Goal: Task Accomplishment & Management: Complete application form

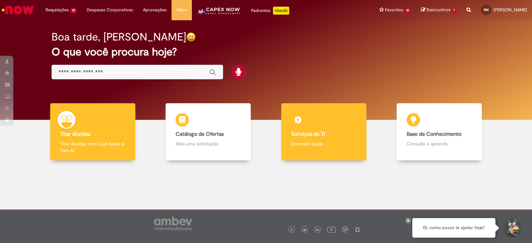
click at [301, 120] on img at bounding box center [298, 122] width 20 height 20
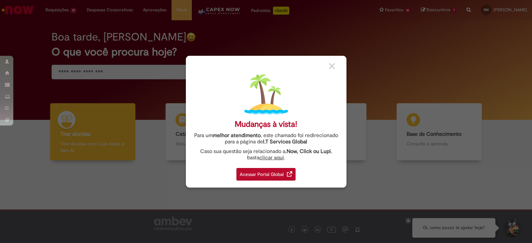
click at [276, 177] on div "Acessar Portal Global" at bounding box center [265, 174] width 59 height 13
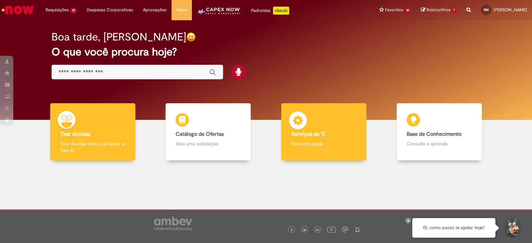
click at [346, 152] on div "Serviços de TI Serviços de TI Encontre ajuda" at bounding box center [323, 131] width 85 height 57
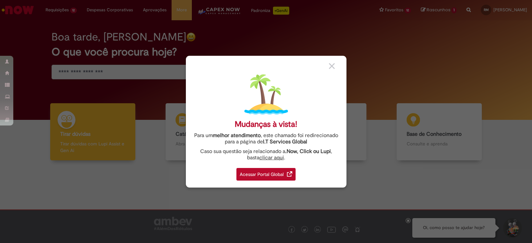
click at [288, 176] on img at bounding box center [289, 173] width 5 height 5
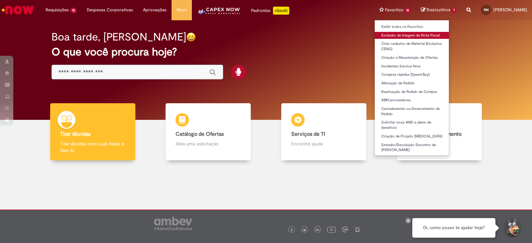
click at [401, 33] on link "Exclusão de Imagem de Nota Fiscal" at bounding box center [411, 35] width 74 height 7
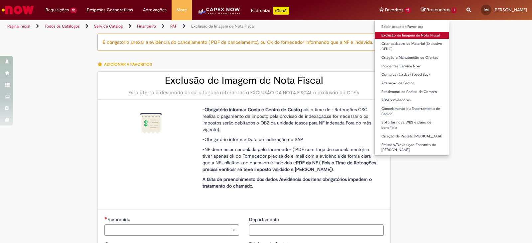
type input "**********"
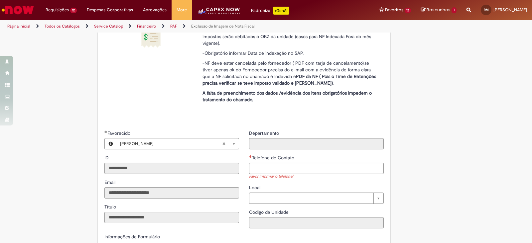
scroll to position [166, 0]
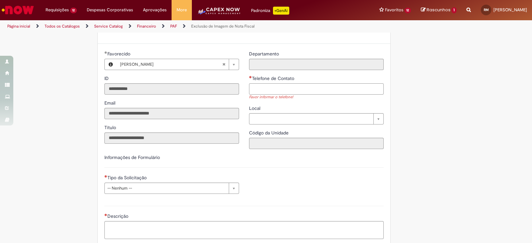
click at [322, 89] on input "Telefone de Contato" at bounding box center [316, 88] width 135 height 11
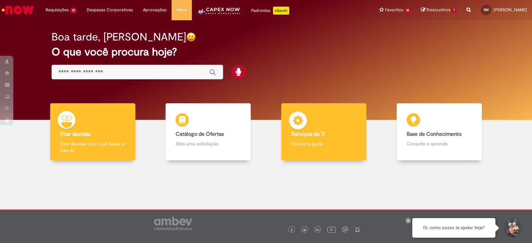
click at [302, 125] on img at bounding box center [298, 122] width 20 height 20
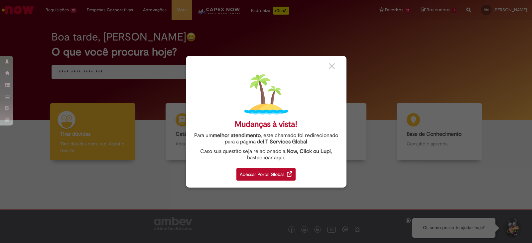
click at [286, 164] on link "Acessar Portal Global" at bounding box center [265, 172] width 59 height 16
